Goal: Browse casually

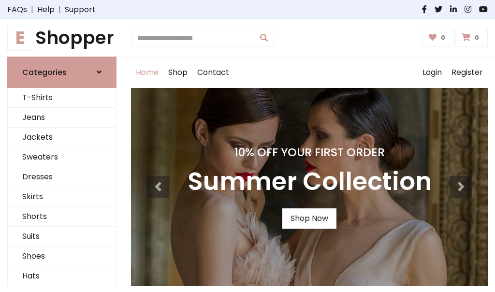
click at [247, 146] on h4 "10% Off Your First Order" at bounding box center [310, 152] width 244 height 14
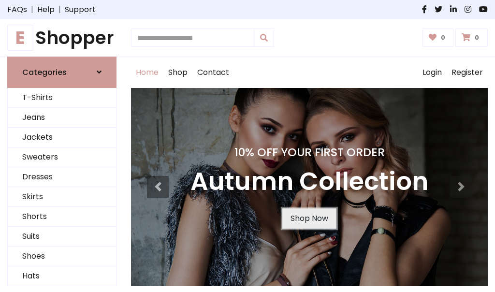
click at [309, 218] on link "Shop Now" at bounding box center [309, 218] width 54 height 20
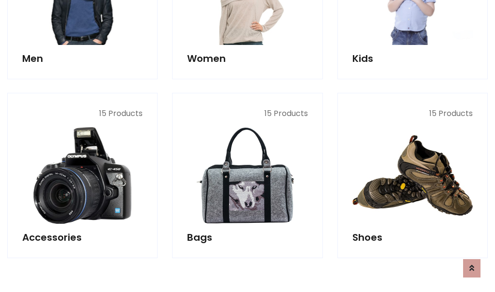
scroll to position [964, 0]
